Goal: Transaction & Acquisition: Purchase product/service

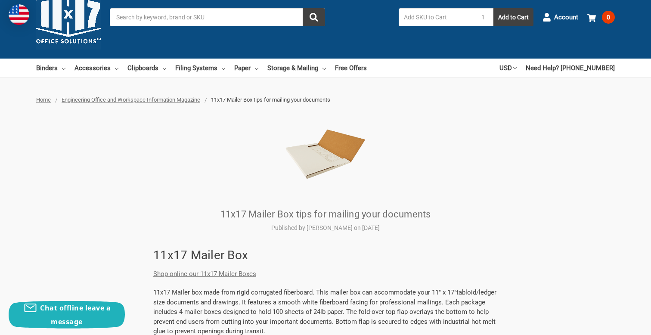
scroll to position [25, 0]
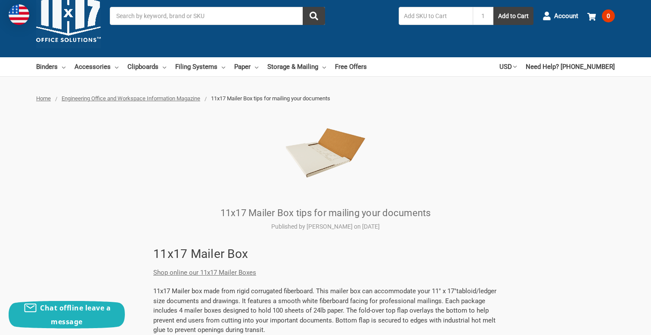
click at [316, 161] on img at bounding box center [326, 153] width 82 height 82
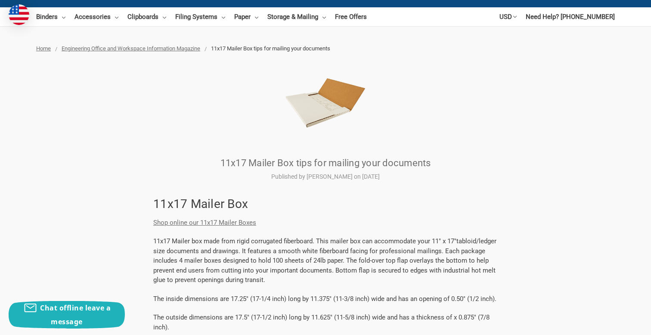
scroll to position [80, 0]
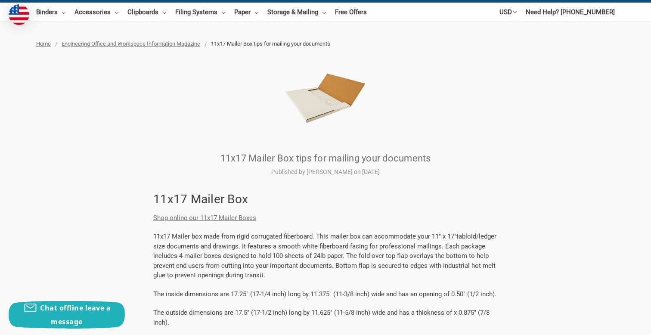
click at [224, 221] on link "Shop online our 11x17 Mailer Boxes" at bounding box center [204, 218] width 103 height 8
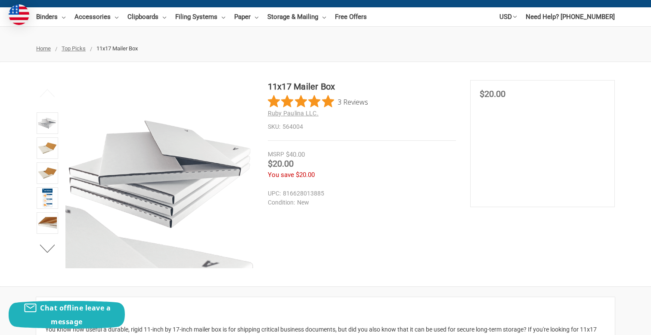
scroll to position [90, 0]
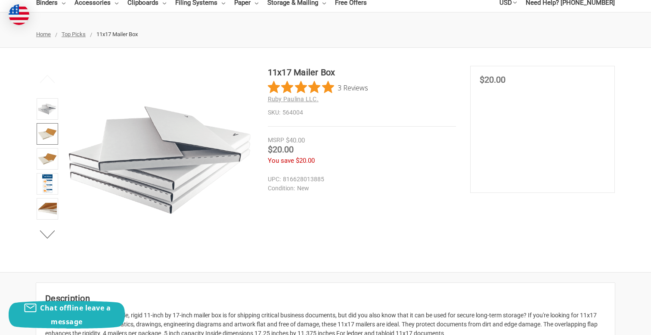
click at [46, 139] on img at bounding box center [47, 133] width 19 height 19
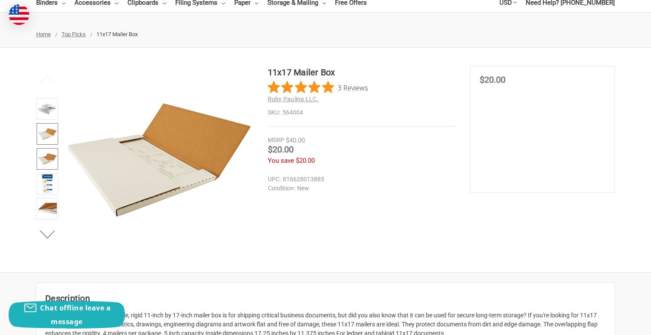
click at [46, 152] on img at bounding box center [47, 158] width 19 height 19
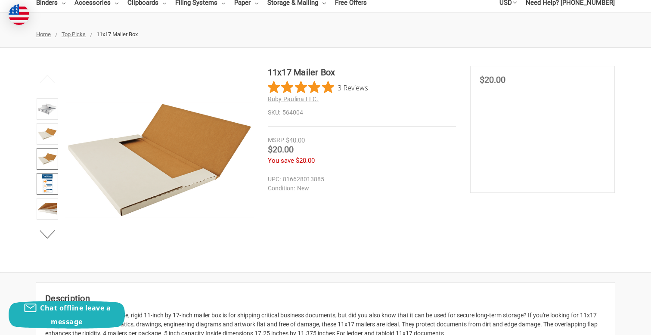
click at [49, 175] on img at bounding box center [47, 183] width 11 height 19
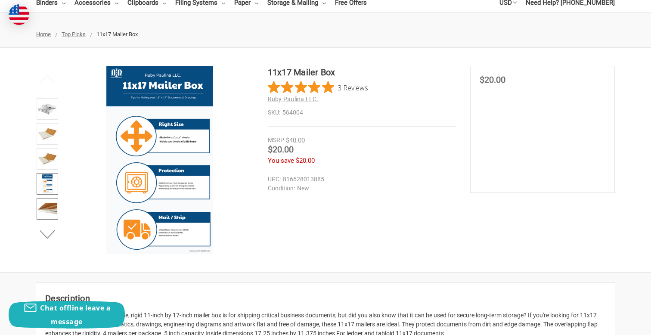
click at [53, 202] on img at bounding box center [47, 208] width 19 height 19
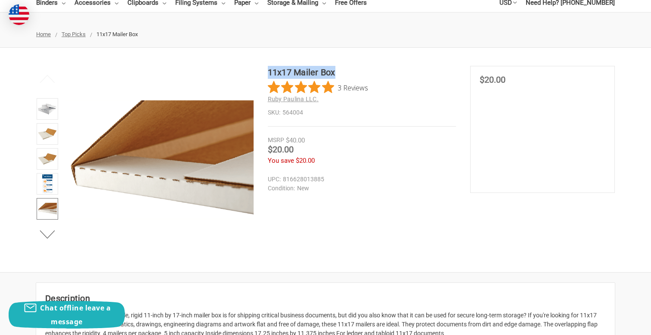
drag, startPoint x: 269, startPoint y: 72, endPoint x: 346, endPoint y: 70, distance: 77.1
click at [346, 70] on h1 "11x17 Mailer Box" at bounding box center [362, 72] width 188 height 13
copy h1 "11x17 Mailer Box"
